Goal: Task Accomplishment & Management: Manage account settings

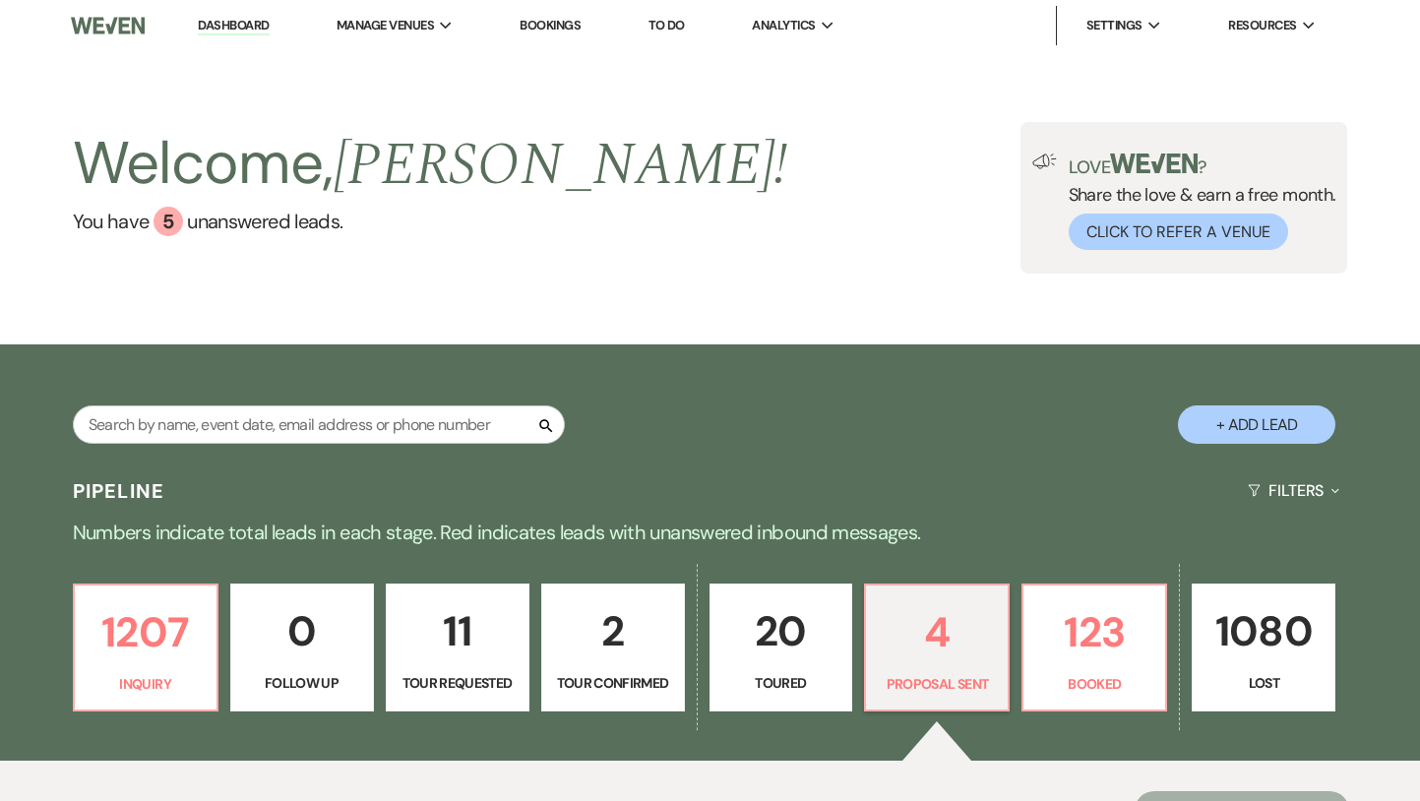
select select "6"
click at [247, 27] on link "Dashboard" at bounding box center [233, 26] width 71 height 19
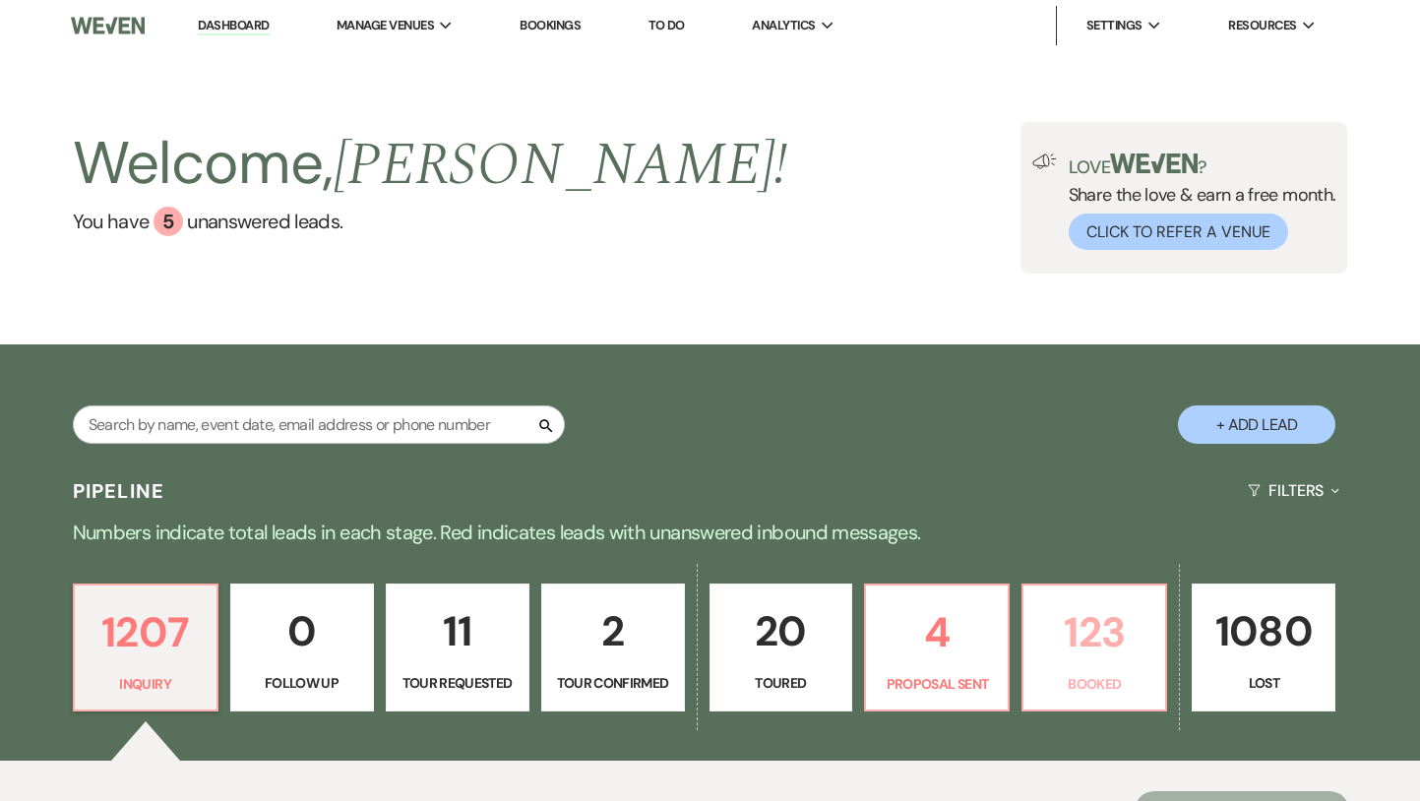
click at [1086, 640] on p "123" at bounding box center [1094, 632] width 118 height 66
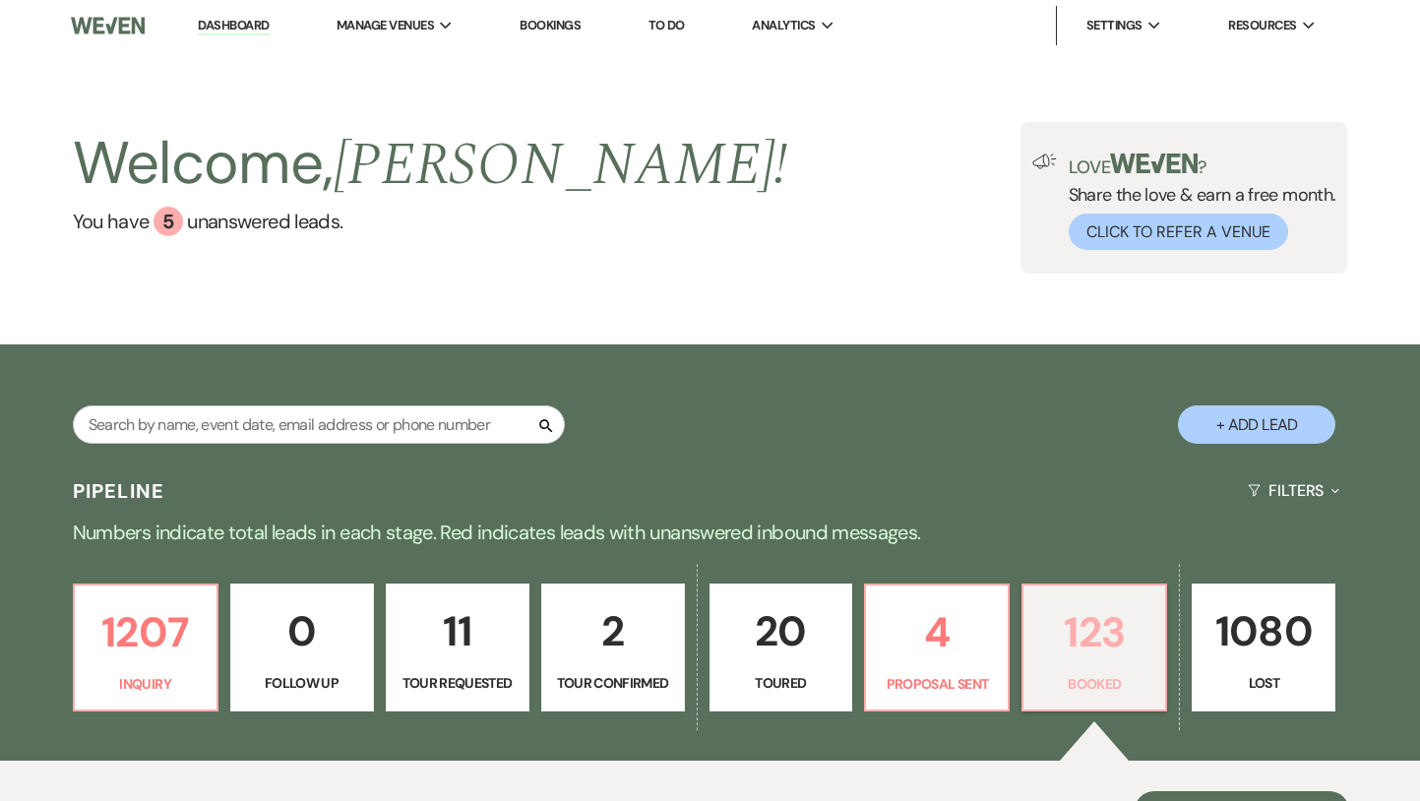
click at [1070, 650] on p "123" at bounding box center [1094, 632] width 118 height 66
click at [984, 649] on p "4" at bounding box center [937, 632] width 118 height 66
select select "6"
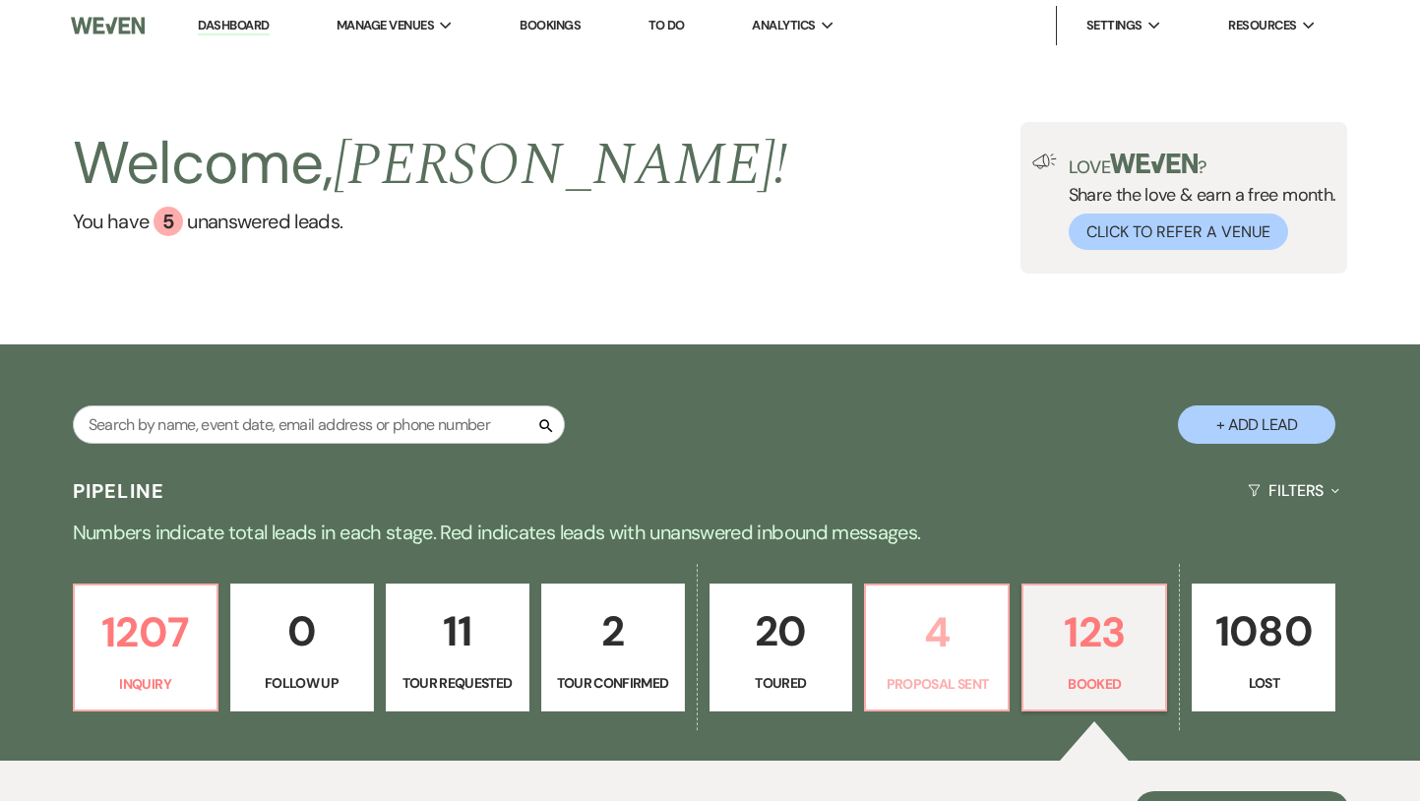
select select "6"
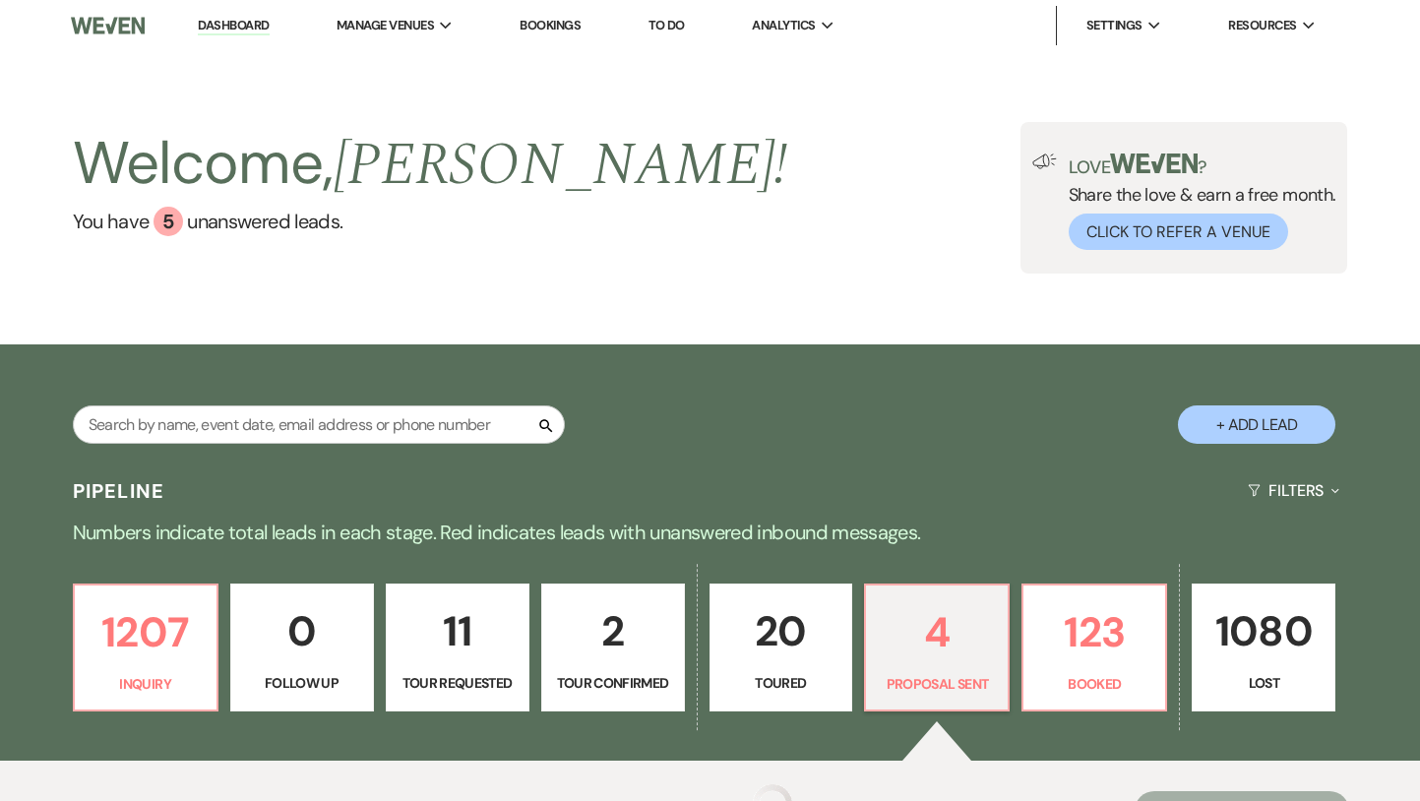
select select "6"
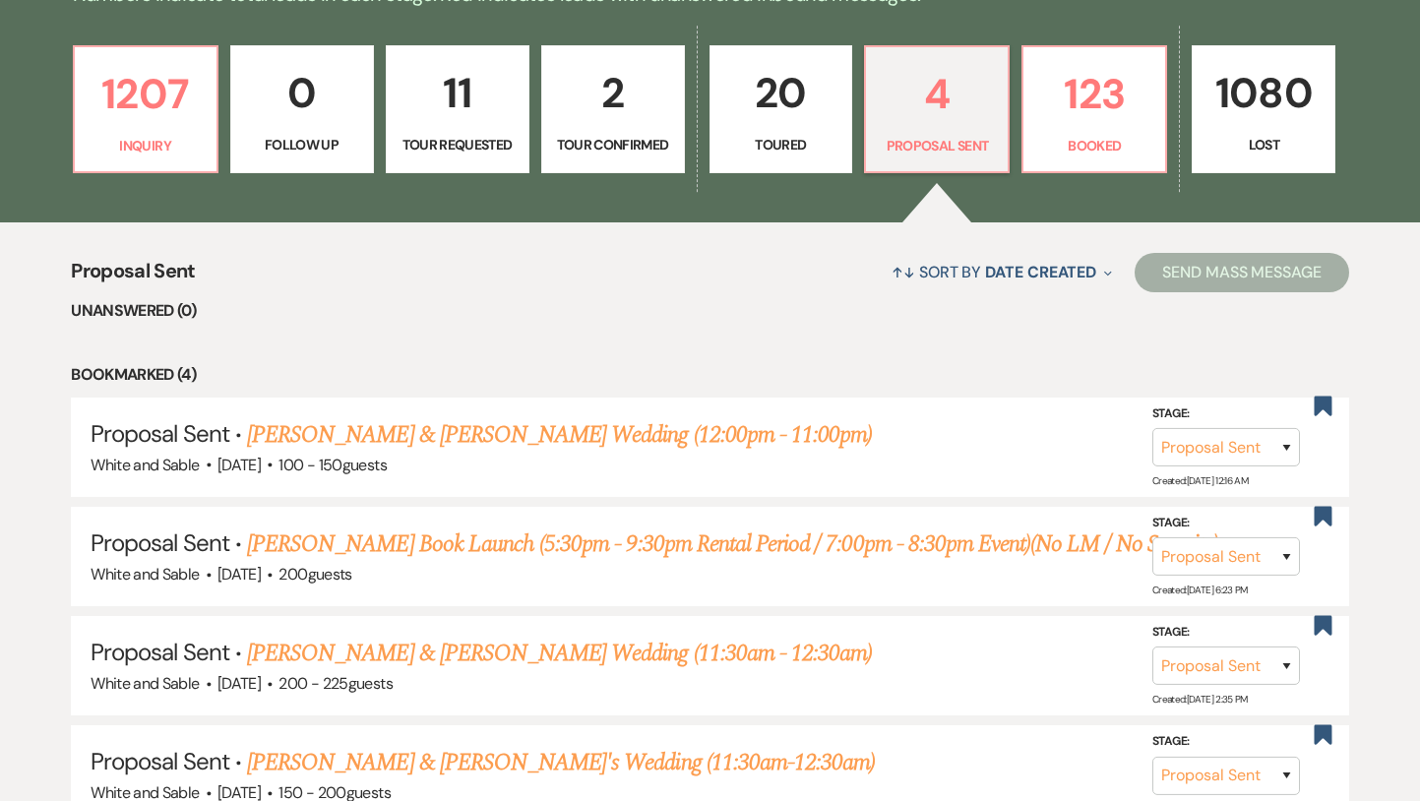
scroll to position [526, 0]
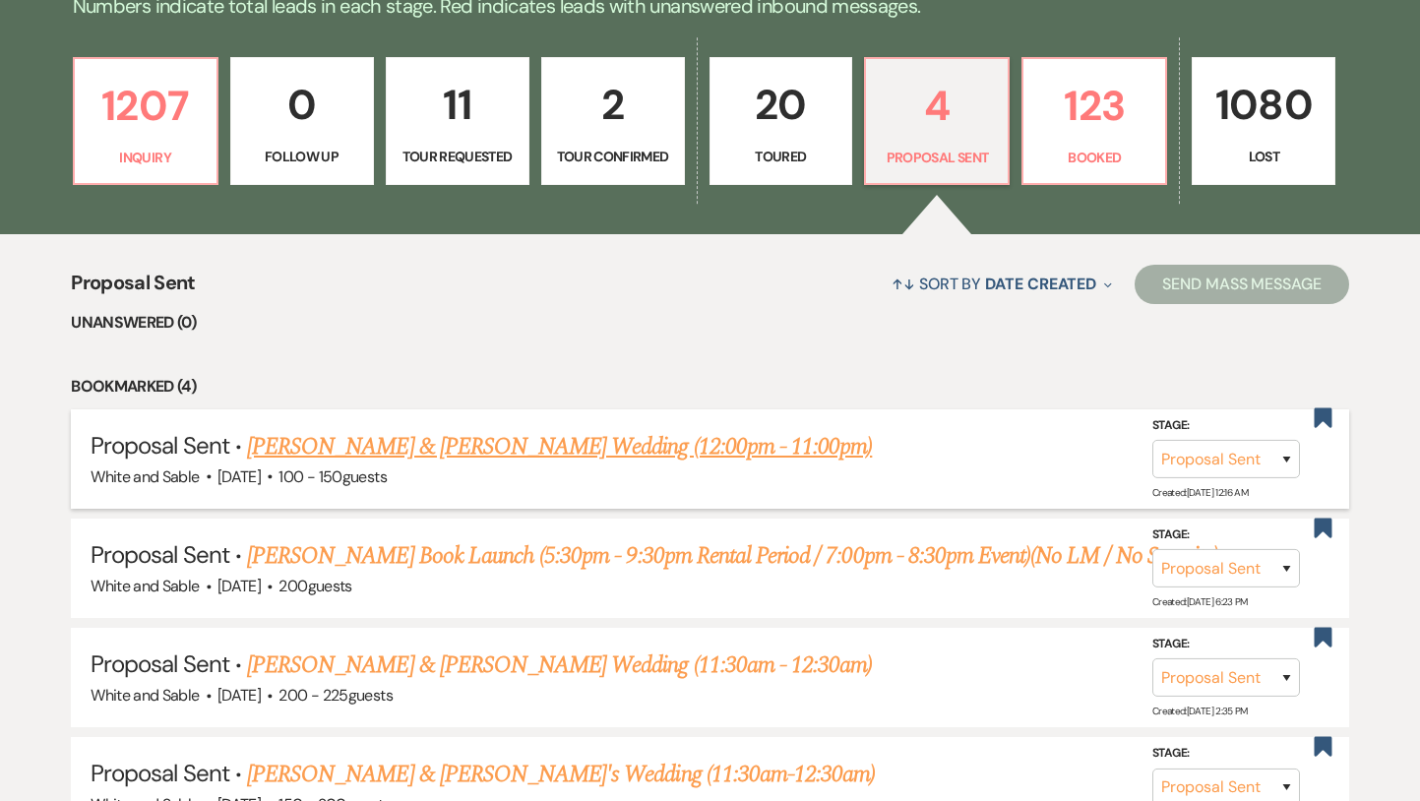
click at [695, 453] on link "[PERSON_NAME] & [PERSON_NAME] Wedding (12:00pm - 11:00pm)" at bounding box center [559, 446] width 625 height 35
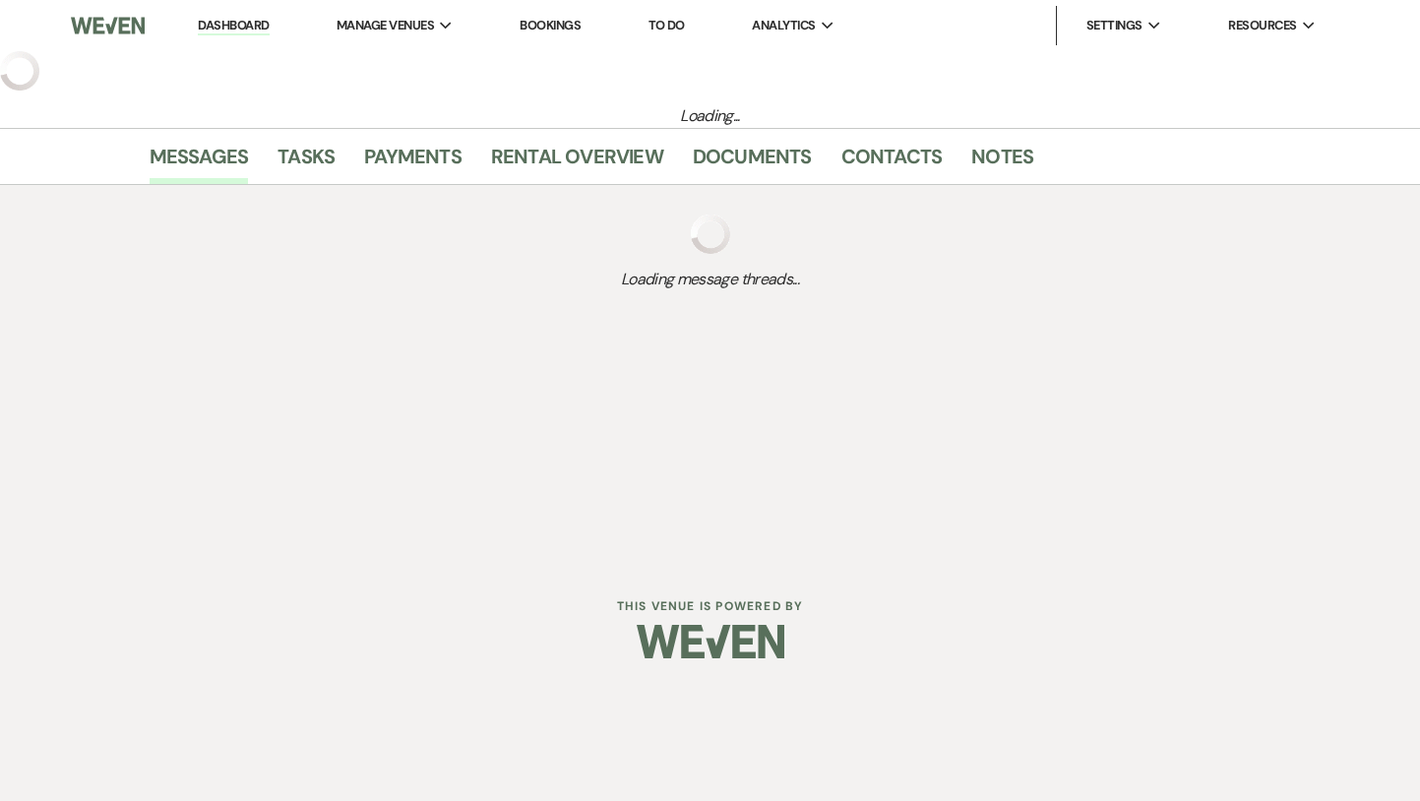
select select "6"
select select "12"
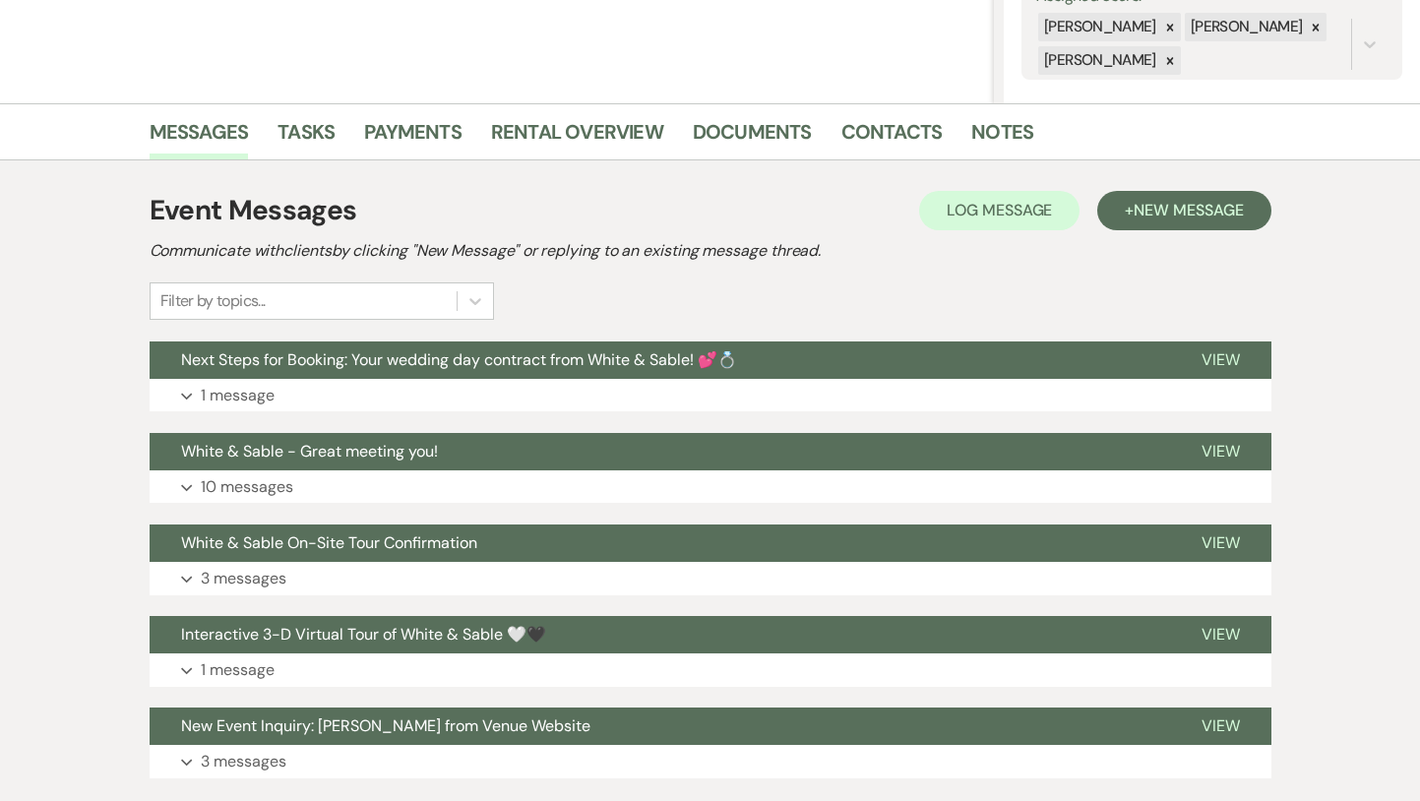
scroll to position [394, 0]
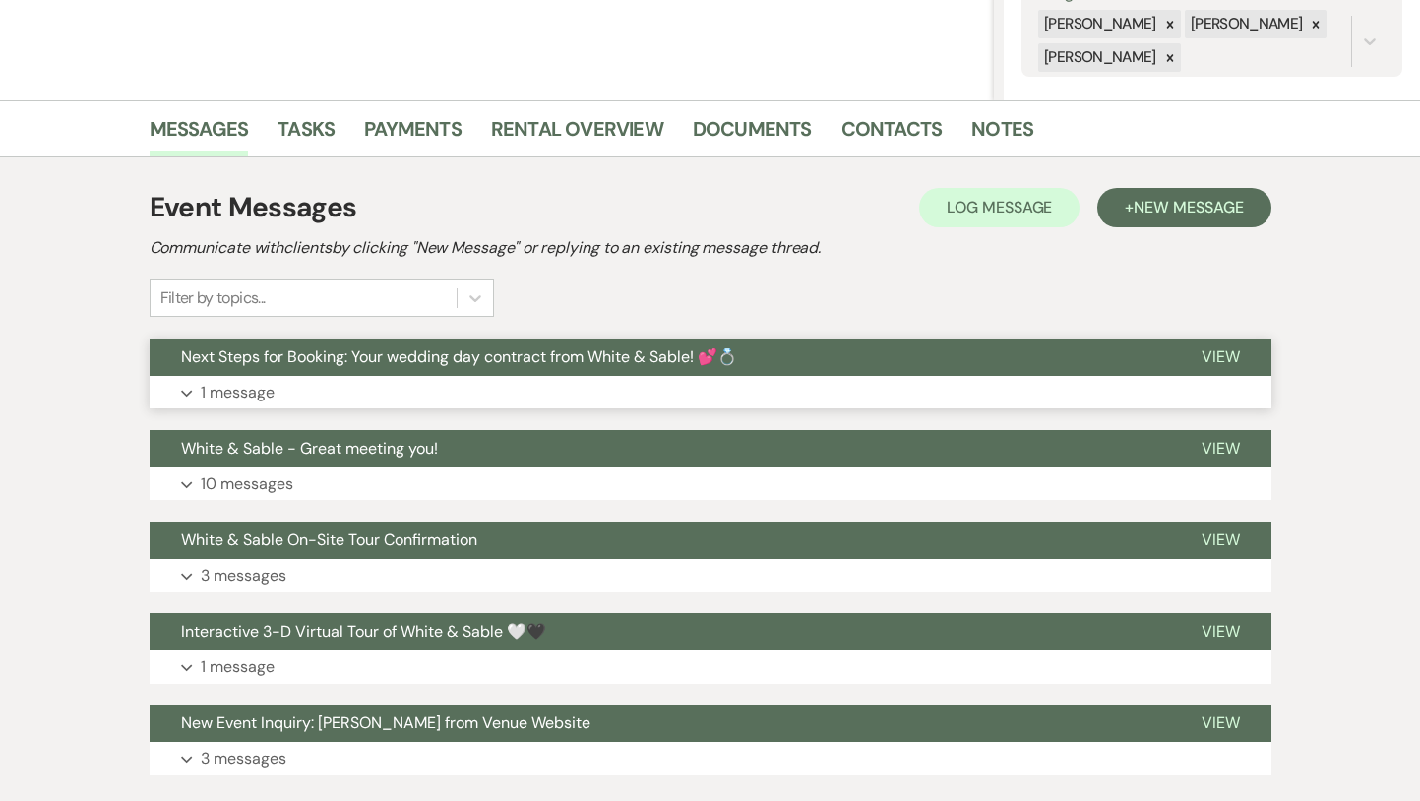
click at [672, 375] on button "Next Steps for Booking: Your wedding day contract from White & Sable! 💕💍" at bounding box center [660, 357] width 1021 height 37
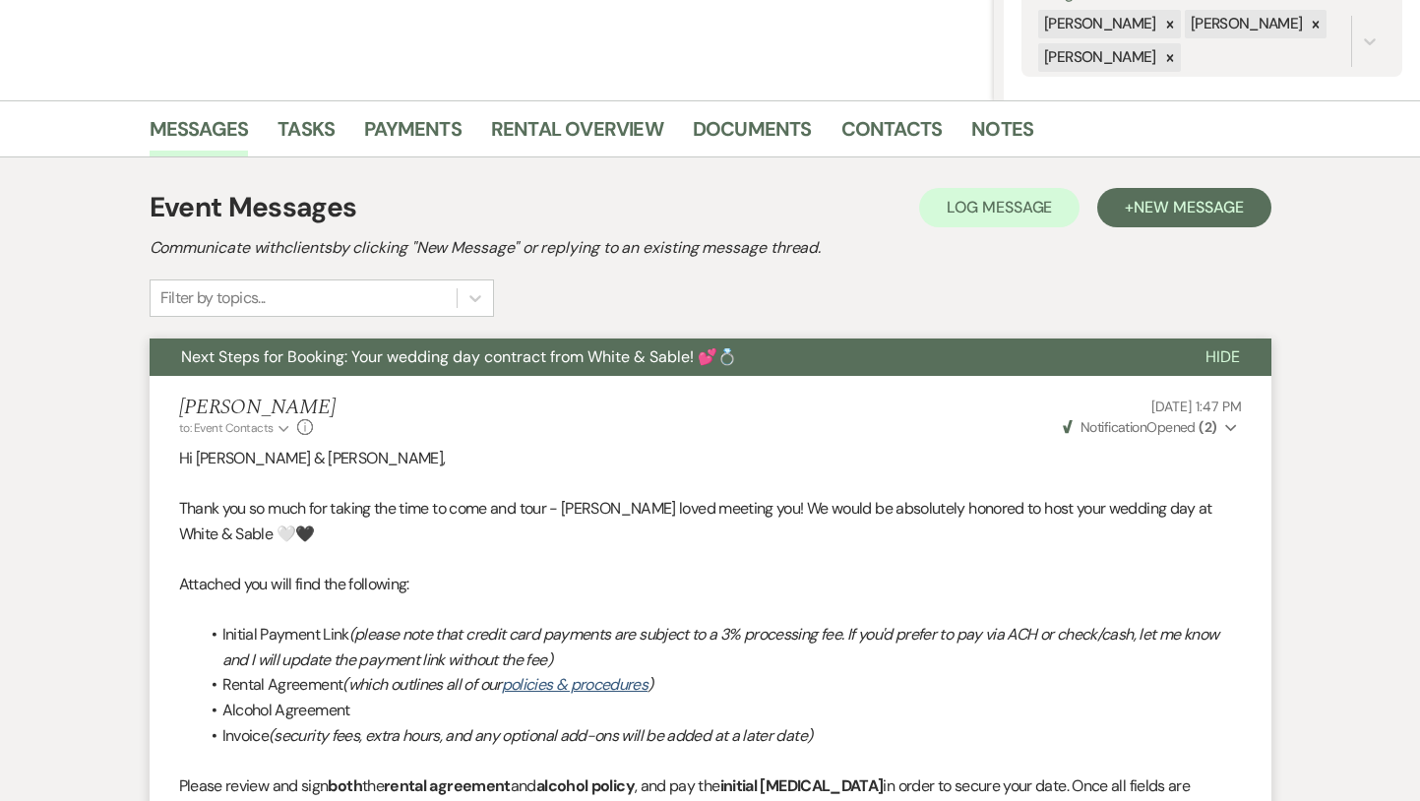
click at [672, 375] on button "Next Steps for Booking: Your wedding day contract from White & Sable! 💕💍" at bounding box center [662, 357] width 1024 height 37
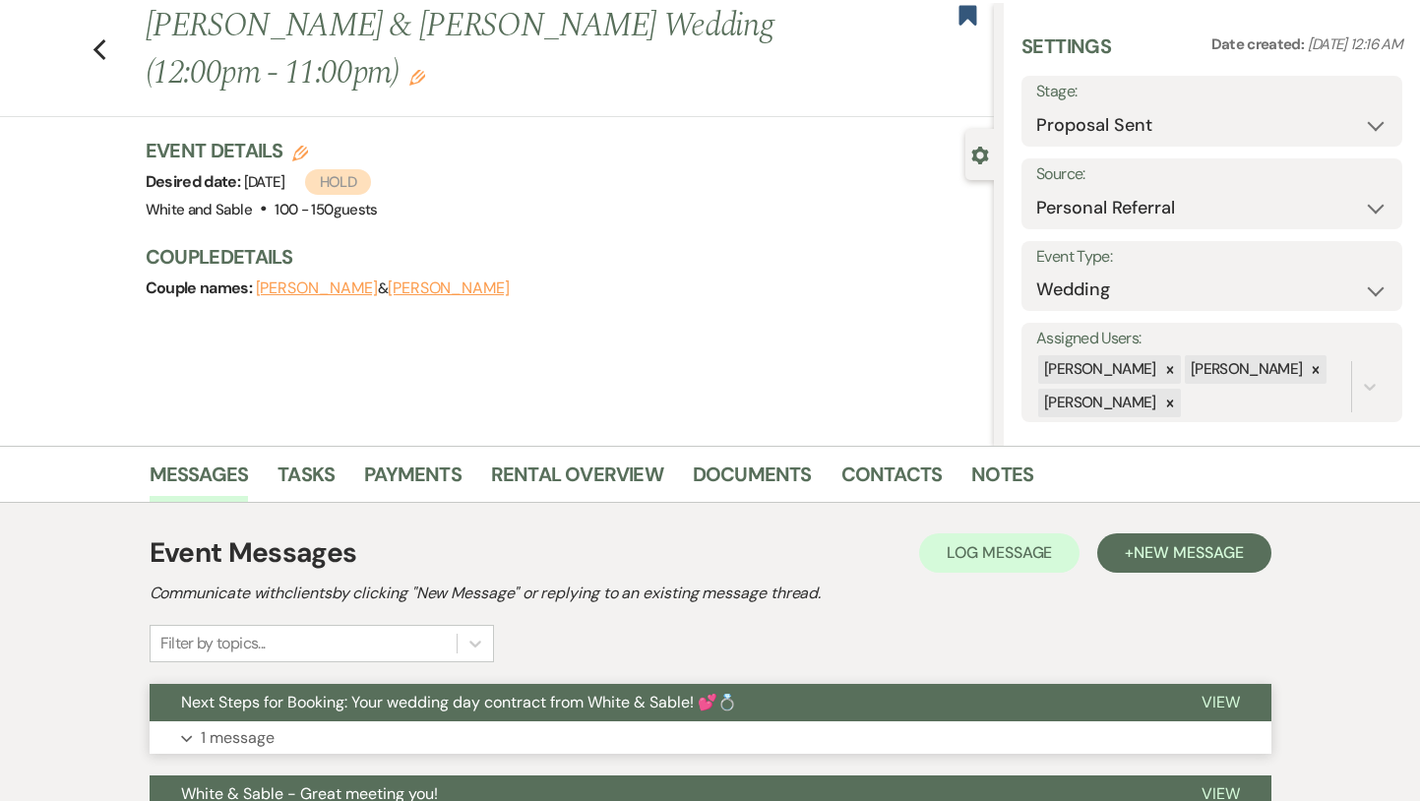
scroll to position [0, 0]
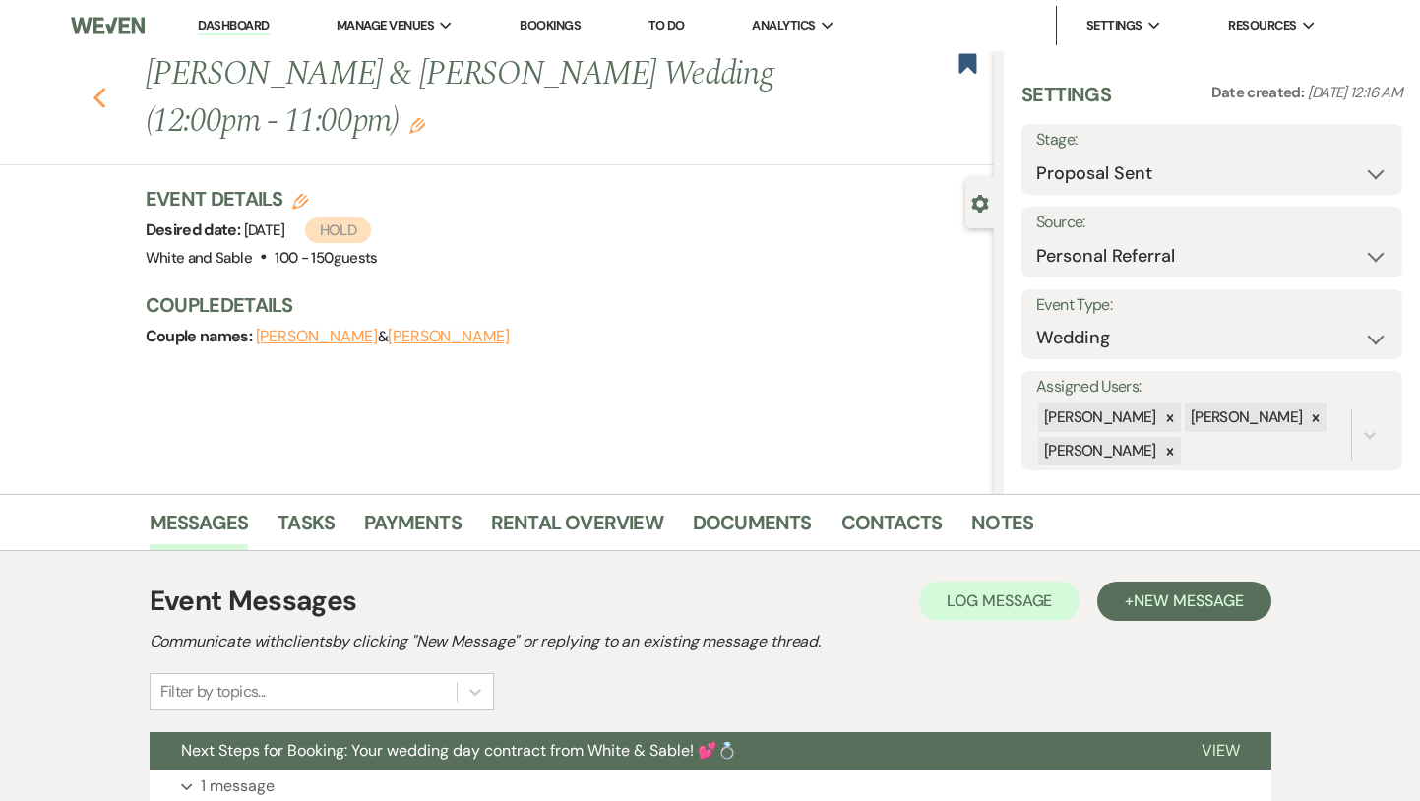
click at [98, 102] on use "button" at bounding box center [99, 99] width 13 height 22
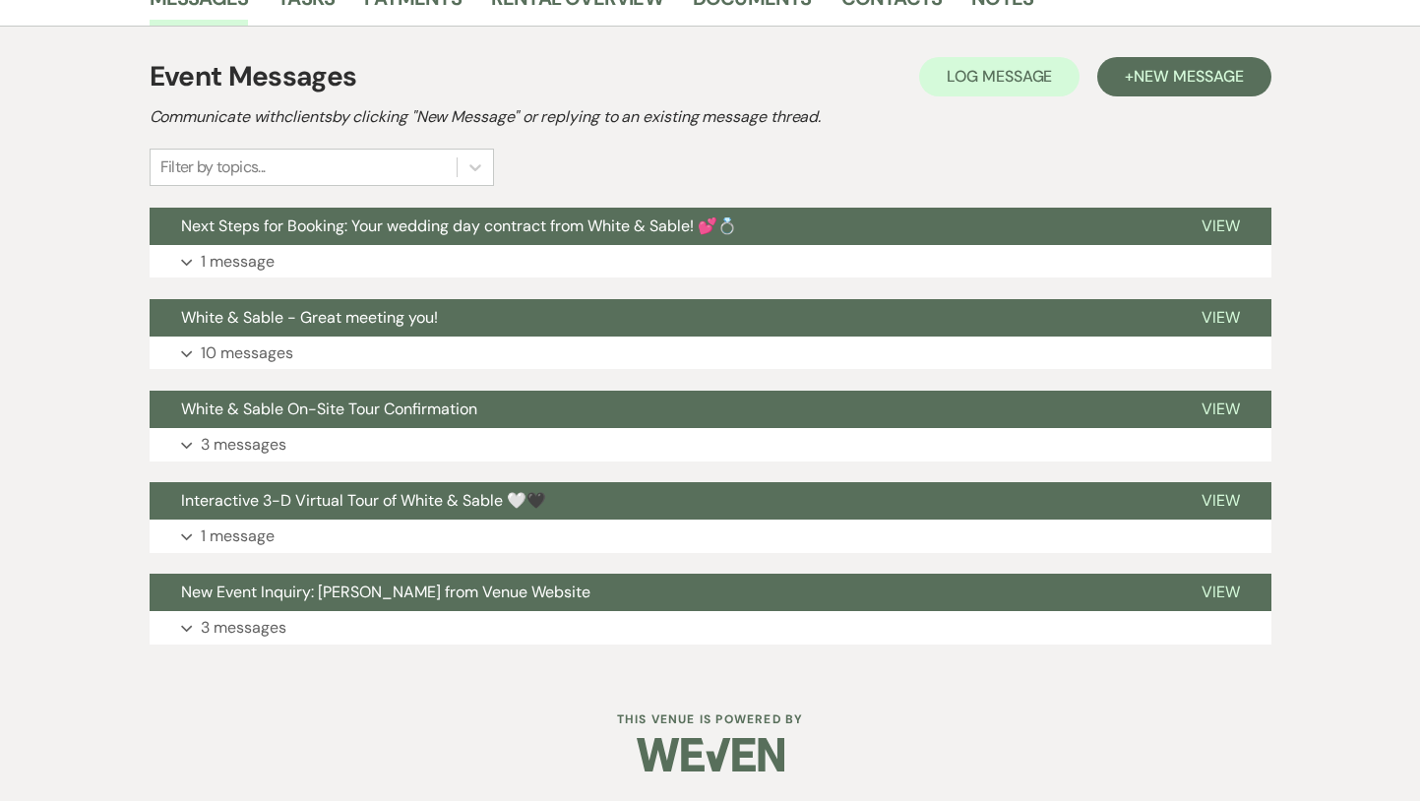
select select "6"
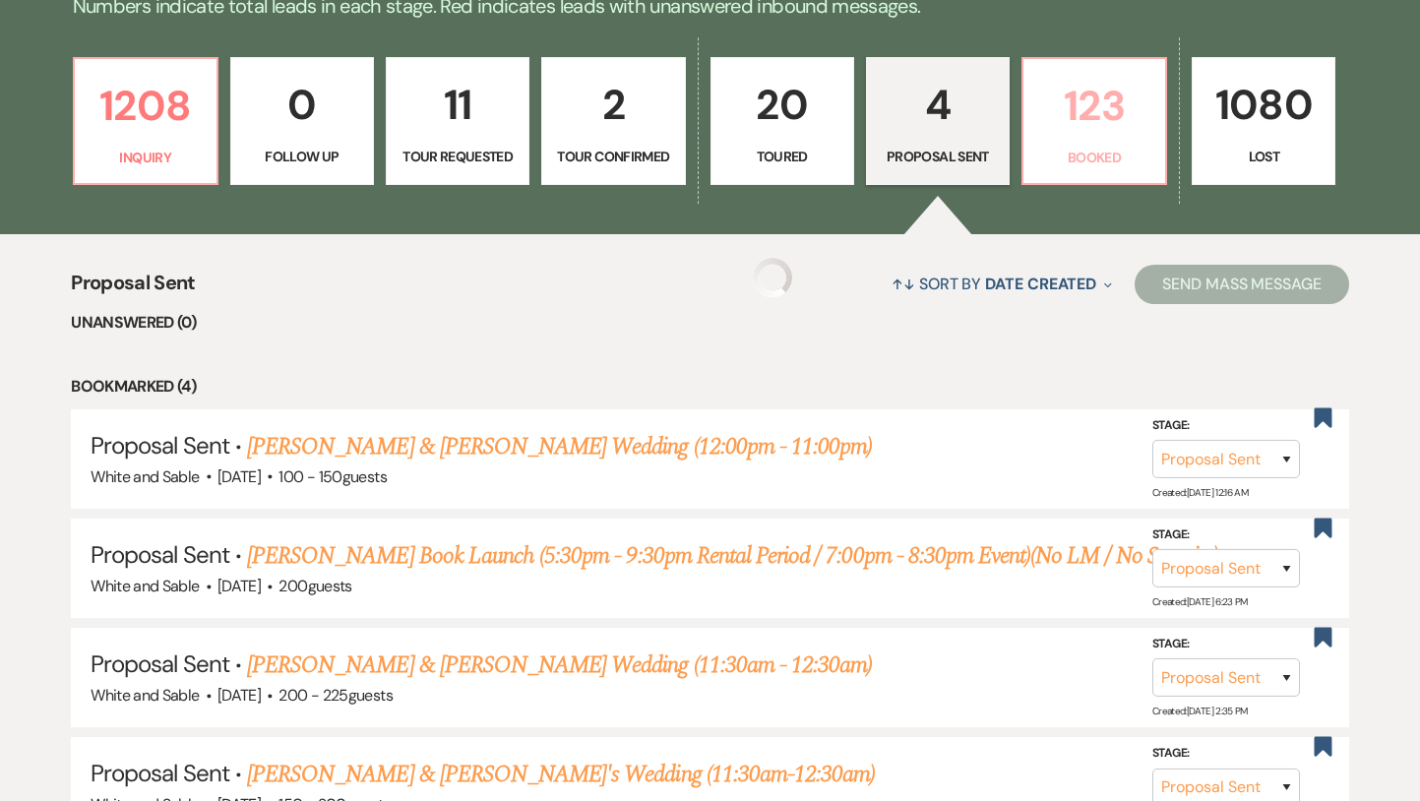
click at [1052, 170] on link "123 Booked" at bounding box center [1095, 121] width 146 height 128
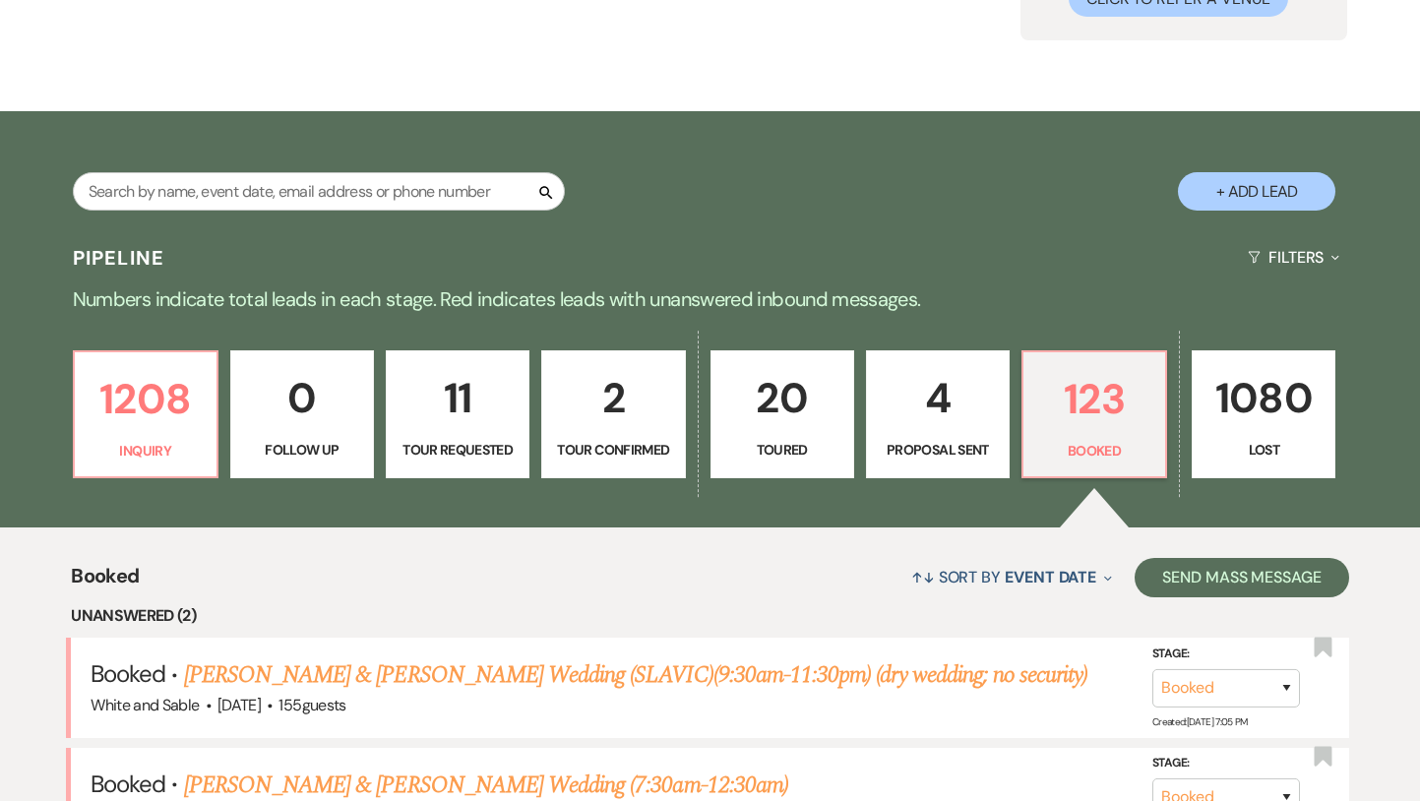
scroll to position [188, 0]
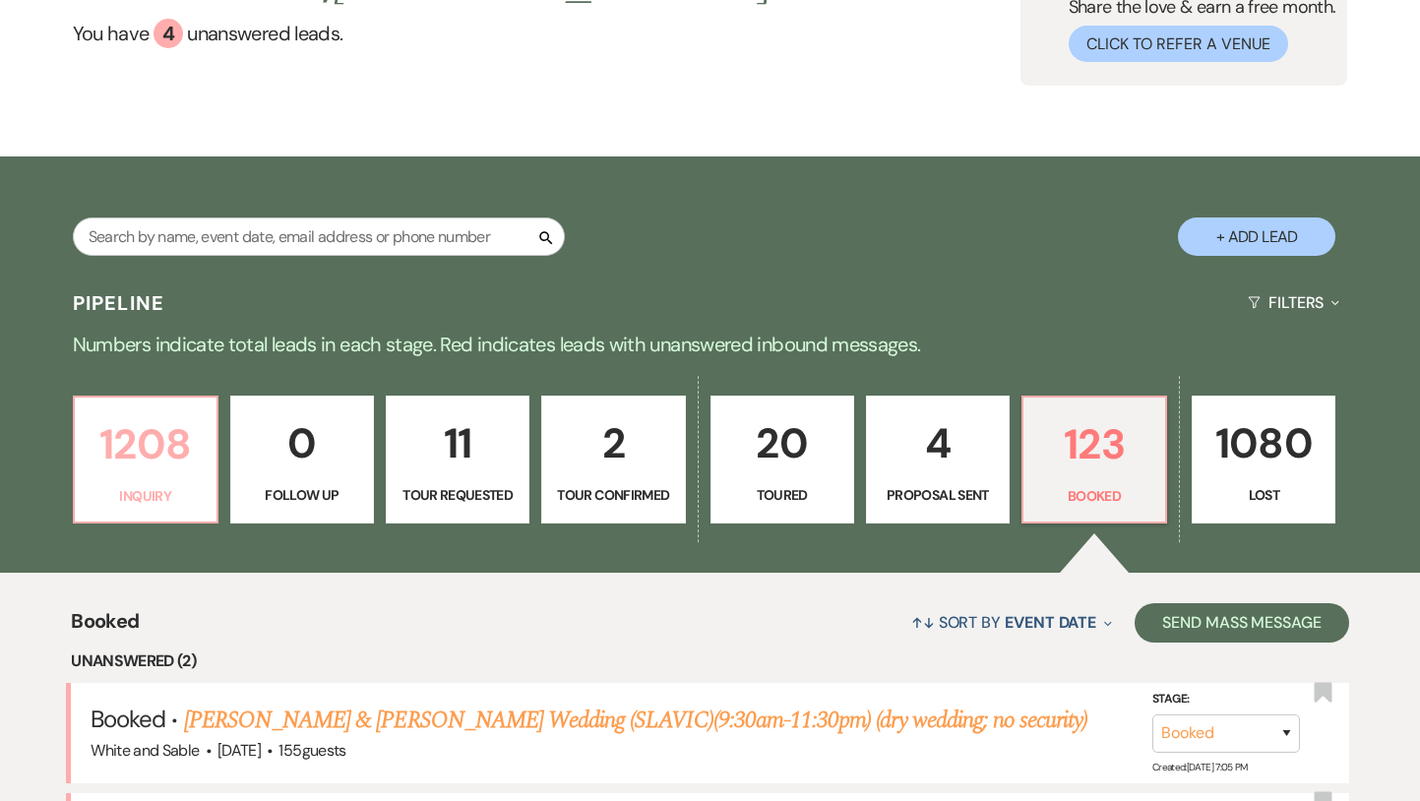
click at [163, 444] on p "1208" at bounding box center [146, 444] width 118 height 66
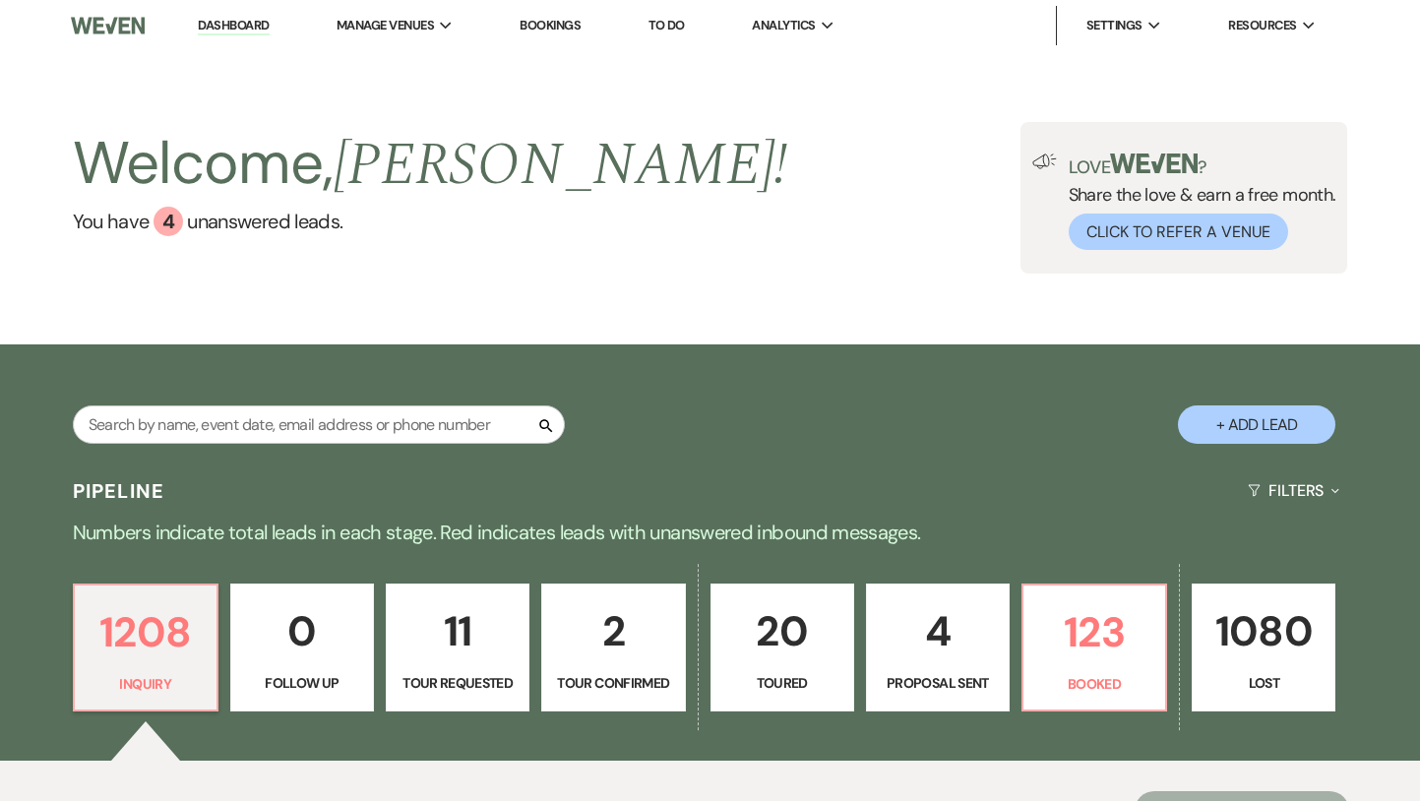
click at [626, 234] on div "Welcome, [PERSON_NAME] ! You have 4 unanswered lead s . Love ? Share the love &…" at bounding box center [710, 198] width 1417 height 152
click at [233, 35] on li "Dashboard" at bounding box center [233, 25] width 91 height 39
click at [227, 31] on link "Dashboard" at bounding box center [233, 26] width 71 height 19
click at [225, 26] on link "Dashboard" at bounding box center [233, 26] width 71 height 19
